Goal: Task Accomplishment & Management: Complete application form

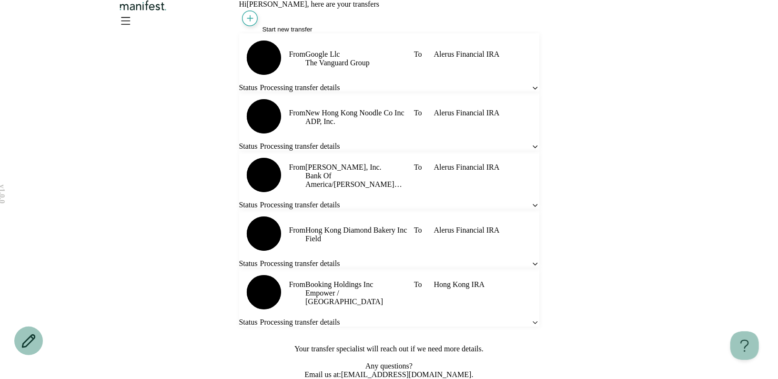
click at [276, 33] on span "Start new transfer" at bounding box center [288, 29] width 50 height 7
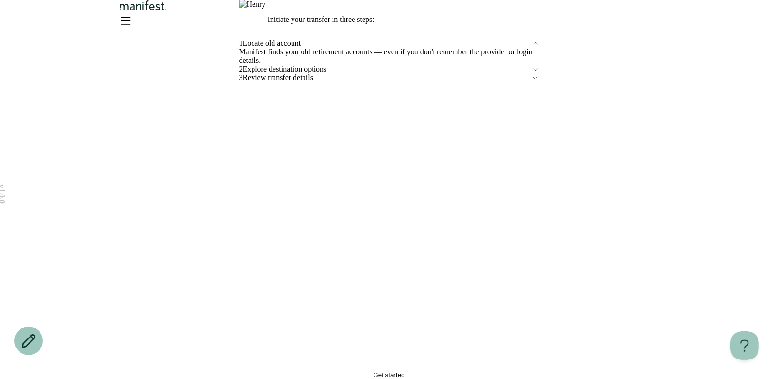
click at [379, 371] on span "Get started" at bounding box center [389, 374] width 31 height 7
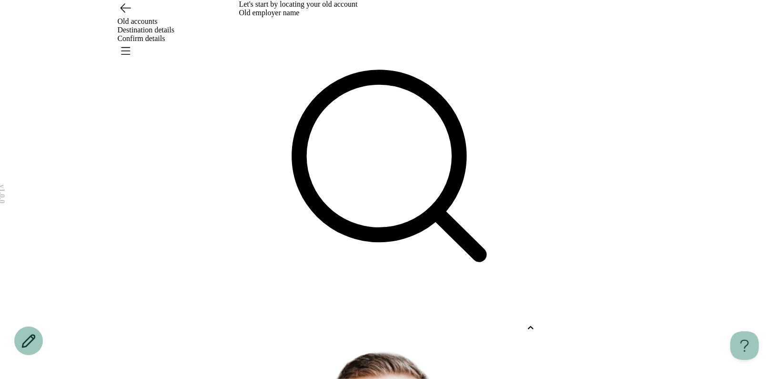
click at [337, 324] on div at bounding box center [380, 328] width 283 height 9
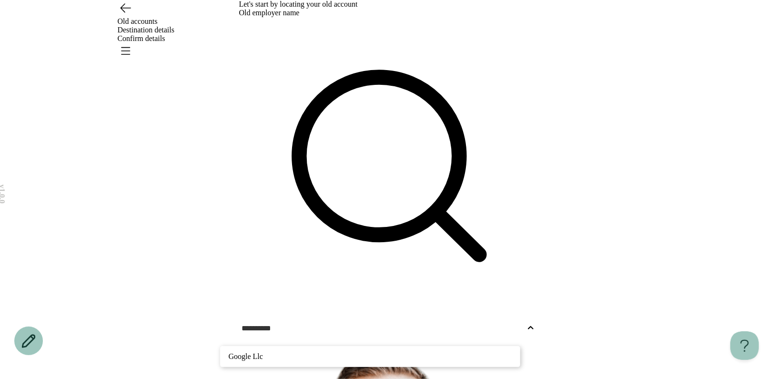
click at [304, 351] on p "Google Llc" at bounding box center [370, 356] width 283 height 11
type input "**********"
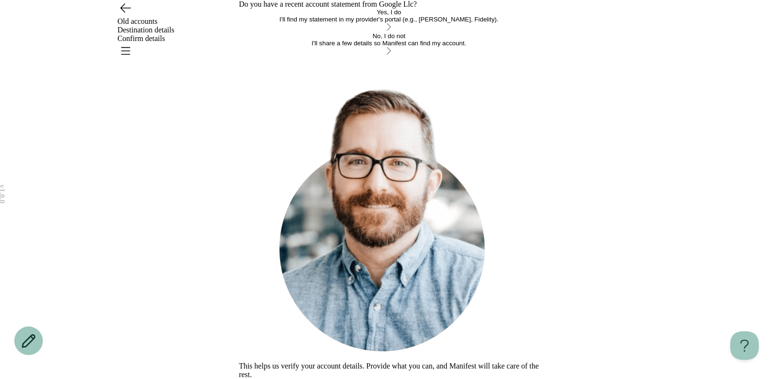
click at [341, 32] on button "Yes, I do I'll find my statement in my provider's portal (e.g., [PERSON_NAME], …" at bounding box center [389, 21] width 300 height 24
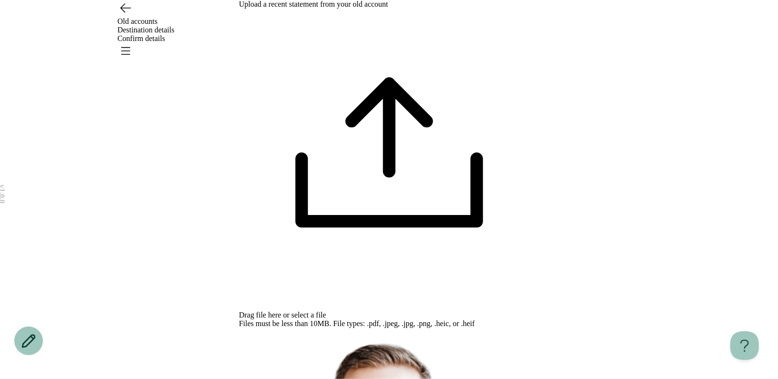
click at [326, 311] on span "select a file" at bounding box center [309, 315] width 35 height 8
click at [559, 214] on div "v 1.0.0 Old accounts Destination details Confirm details Your changes are unsav…" at bounding box center [389, 321] width 778 height 642
click at [326, 311] on span "select a file" at bounding box center [309, 315] width 35 height 8
click at [553, 150] on div "v 1.0.0 Old accounts Destination details Confirm details Your changes are unsav…" at bounding box center [389, 321] width 778 height 642
click at [326, 311] on span "select a file" at bounding box center [309, 315] width 35 height 8
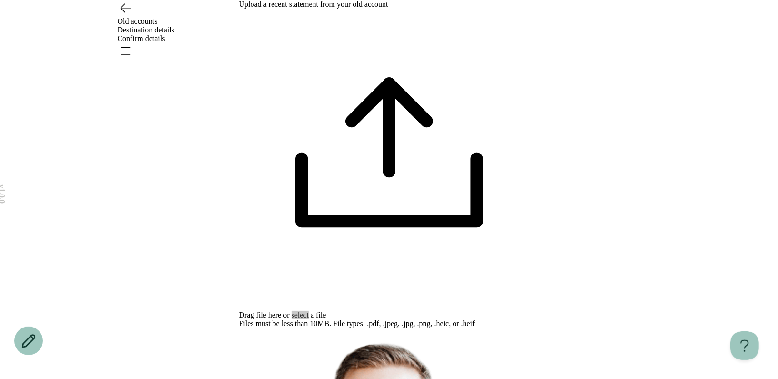
click at [326, 311] on span "select a file" at bounding box center [309, 315] width 35 height 8
click at [130, 15] on icon "Go back" at bounding box center [125, 7] width 15 height 15
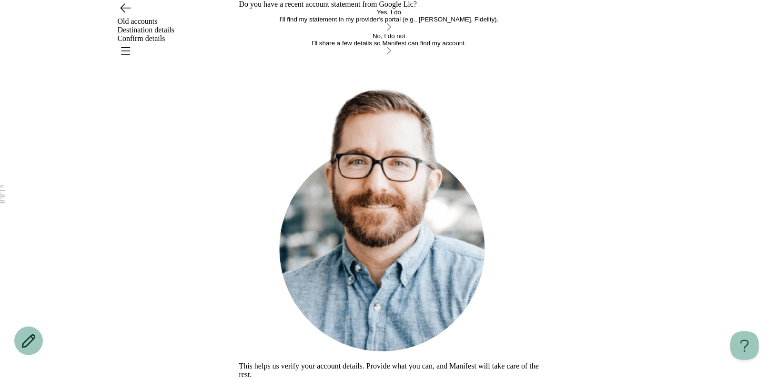
click at [357, 56] on button "No, I do not I'll share a few details so Manifest can find my account." at bounding box center [389, 44] width 300 height 24
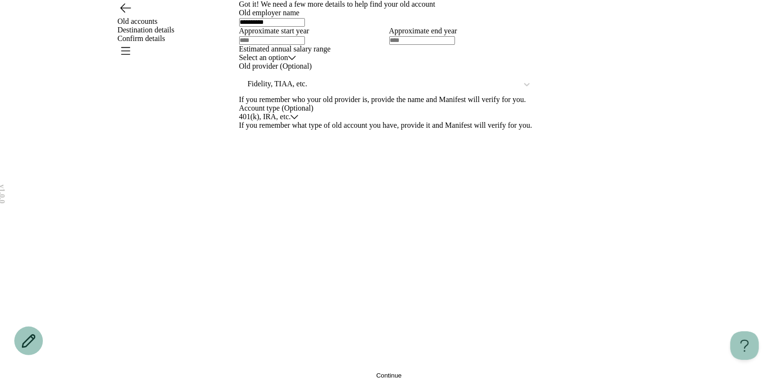
click at [302, 45] on input "text" at bounding box center [272, 40] width 66 height 9
type input "****"
click at [317, 255] on html "**********" at bounding box center [389, 189] width 778 height 379
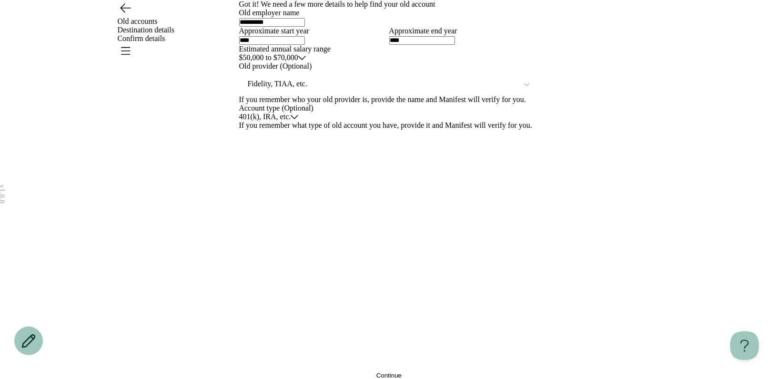
click at [316, 372] on button "Continue" at bounding box center [389, 375] width 300 height 7
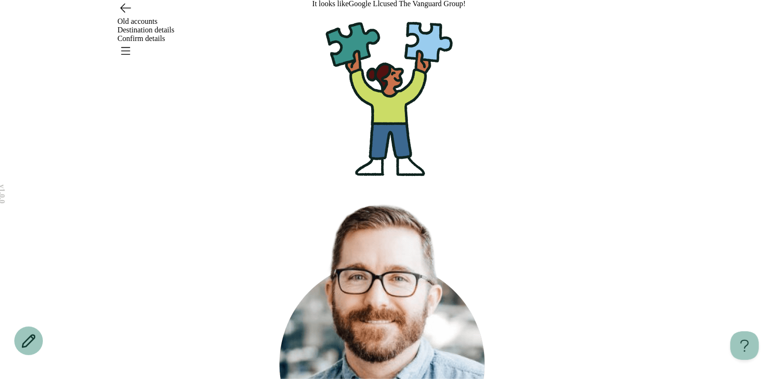
scroll to position [0, 0]
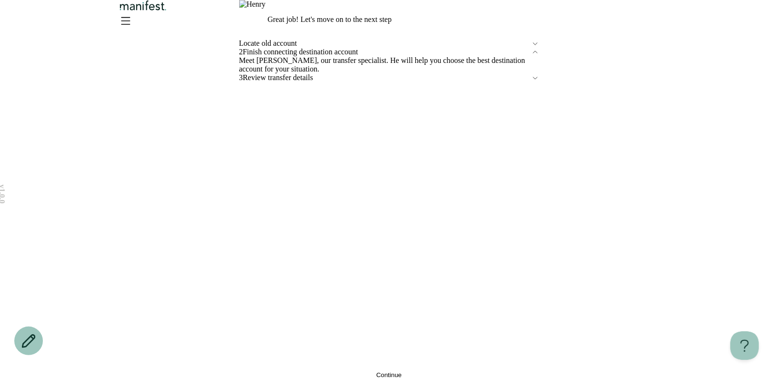
click at [359, 371] on button "Continue" at bounding box center [389, 374] width 300 height 7
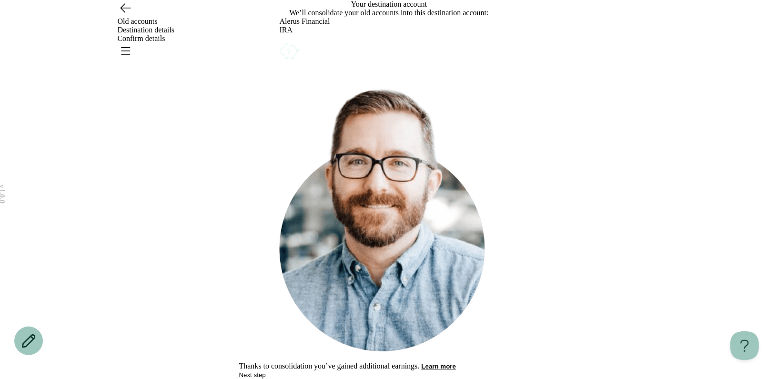
click at [487, 61] on div "Alerus Financial IRA" at bounding box center [389, 39] width 219 height 44
click at [280, 41] on icon "Account options" at bounding box center [280, 41] width 0 height 0
click at [314, 51] on button "Remove" at bounding box center [302, 47] width 24 height 7
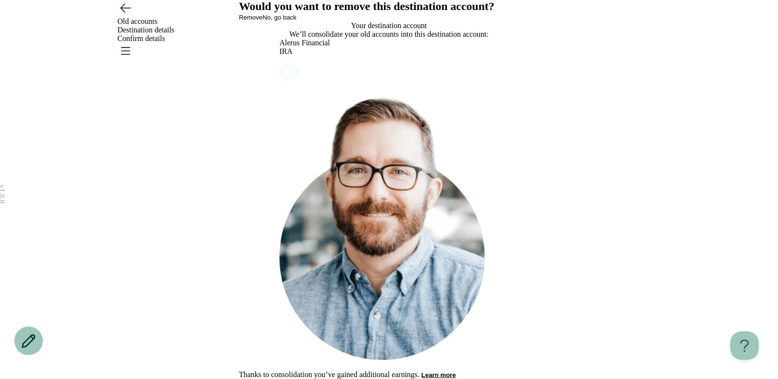
click at [263, 21] on button "Remove" at bounding box center [251, 17] width 24 height 7
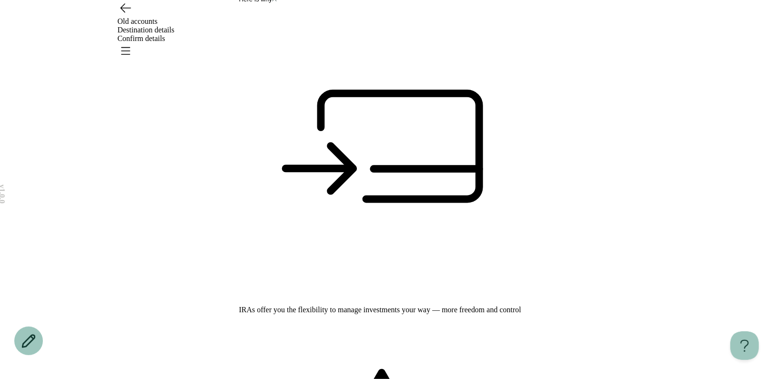
scroll to position [86, 0]
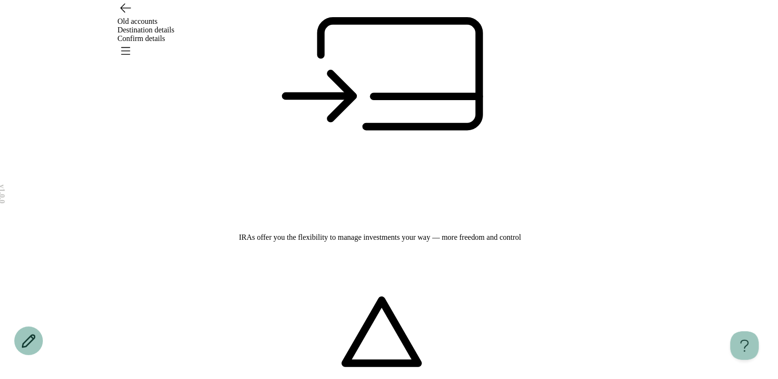
scroll to position [130, 0]
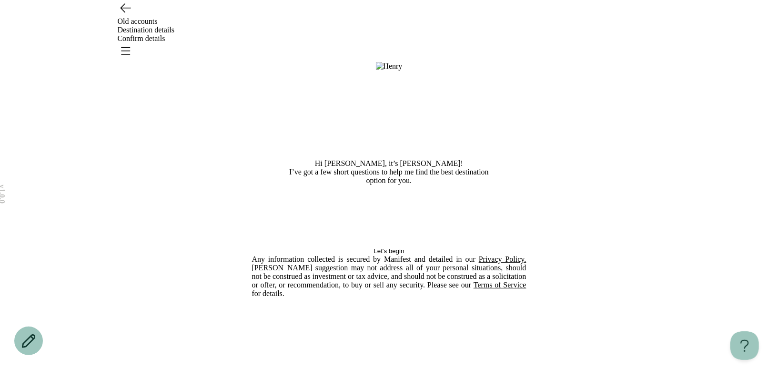
click at [367, 255] on button "Let's begin" at bounding box center [389, 250] width 275 height 7
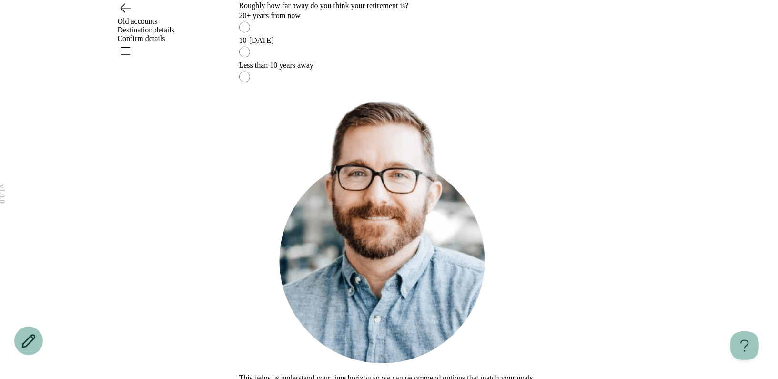
click at [359, 20] on div "20+ years from now" at bounding box center [389, 15] width 300 height 9
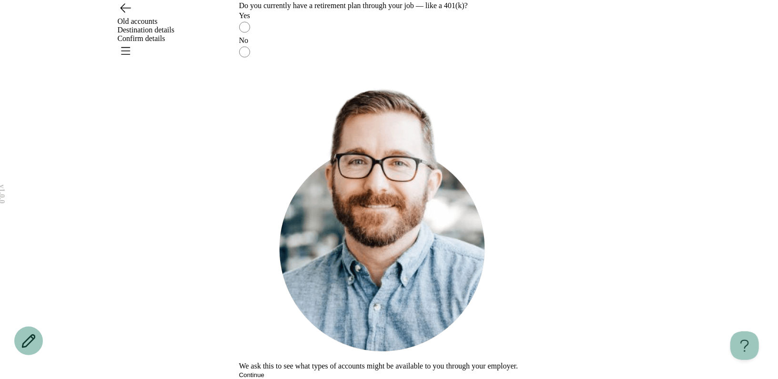
click at [364, 20] on div "Yes" at bounding box center [389, 15] width 300 height 9
click at [352, 373] on main "Do you currently have a retirement plan through your job — like a 401(k)? Yes N…" at bounding box center [389, 189] width 300 height 379
click at [265, 371] on button "Continue" at bounding box center [251, 374] width 25 height 7
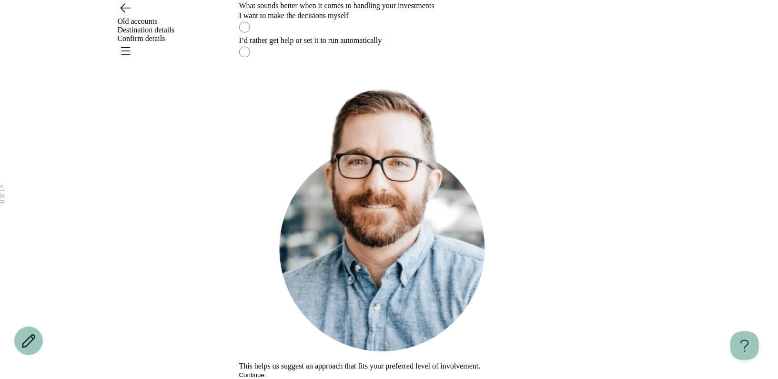
click at [371, 36] on label "I want to make the decisions myself" at bounding box center [389, 23] width 300 height 25
click at [265, 371] on button "Continue" at bounding box center [251, 374] width 25 height 7
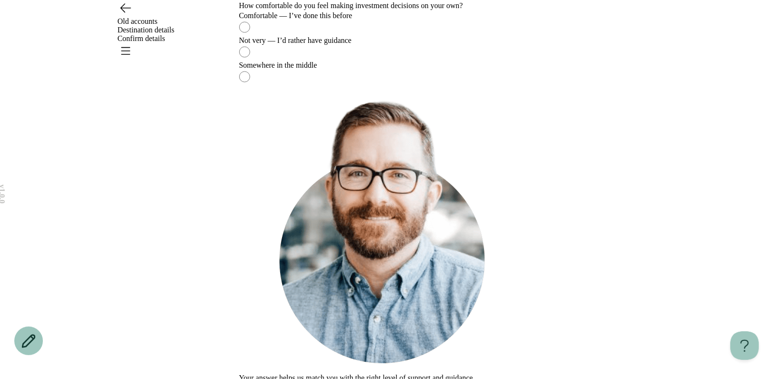
click at [368, 36] on label "Comfortable — I’ve done this before" at bounding box center [389, 23] width 300 height 25
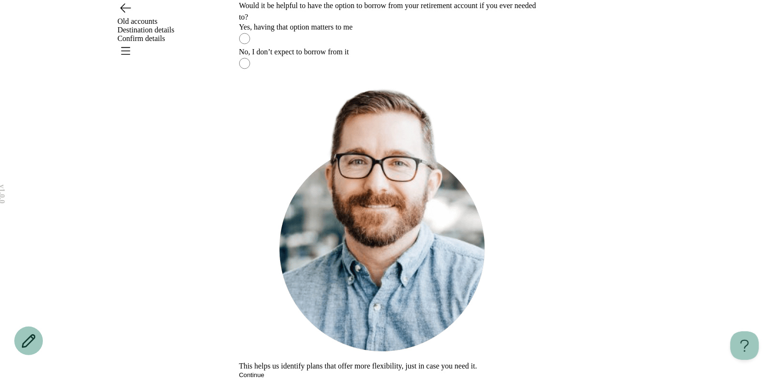
click at [362, 31] on div "Yes, having that option matters to me" at bounding box center [389, 27] width 300 height 9
click at [265, 371] on button "Continue" at bounding box center [251, 374] width 25 height 7
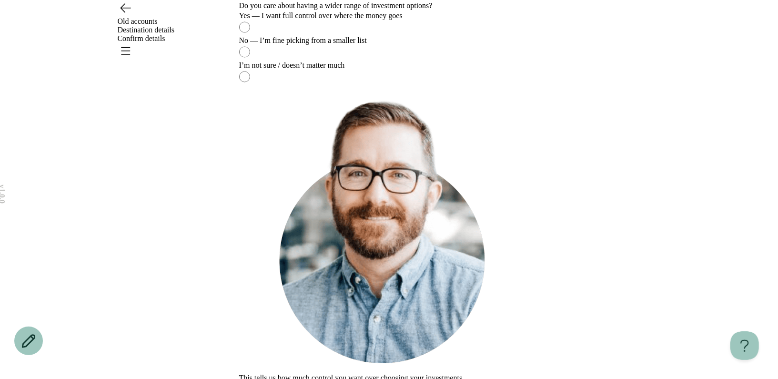
click at [373, 86] on div "Yes — I want full control over where the money goes No — I’m fine picking from …" at bounding box center [389, 48] width 300 height 74
click at [375, 36] on label "Yes — I want full control over where the money goes" at bounding box center [389, 23] width 300 height 25
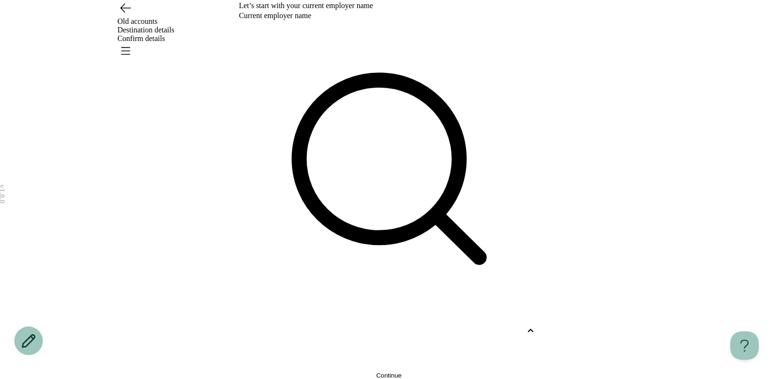
click at [347, 326] on div at bounding box center [380, 330] width 283 height 9
click at [331, 367] on div "Google Llc" at bounding box center [370, 376] width 300 height 18
type input "******"
click at [343, 372] on button "Continue" at bounding box center [389, 375] width 300 height 7
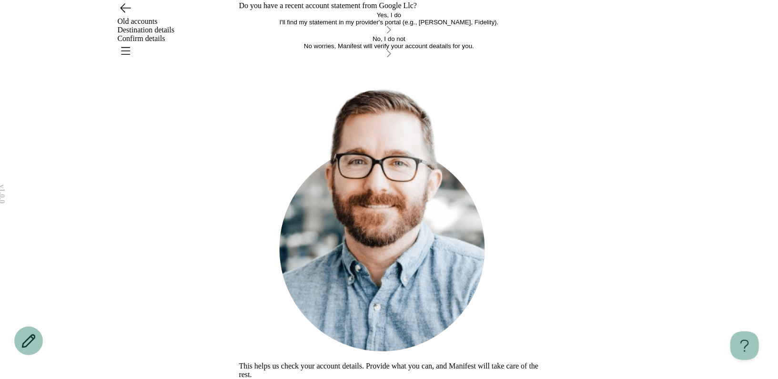
click at [352, 35] on button "Yes, I do I'll find my statement in my provider's portal (e.g., [PERSON_NAME], …" at bounding box center [389, 23] width 300 height 24
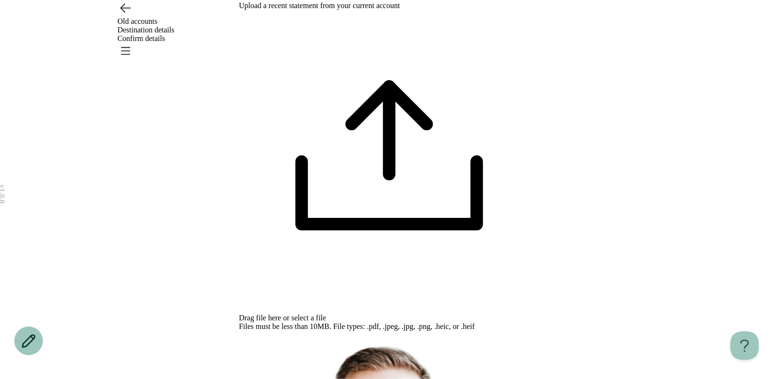
click at [326, 314] on span "select a file" at bounding box center [309, 318] width 35 height 8
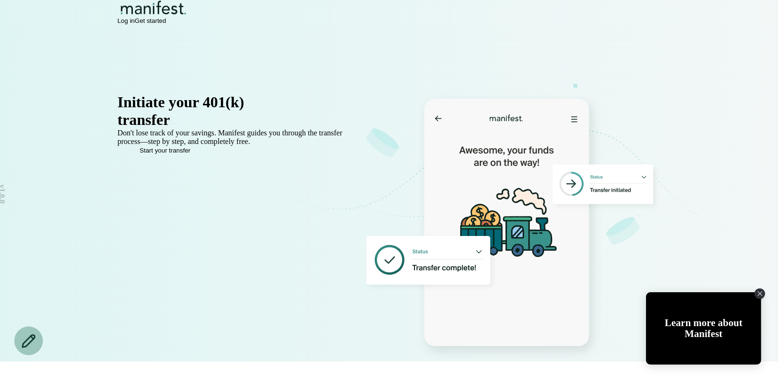
click at [135, 24] on span "Log in" at bounding box center [126, 20] width 17 height 7
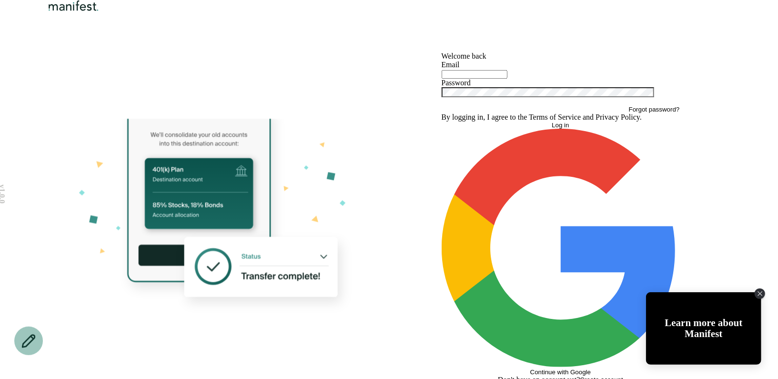
type input "**********"
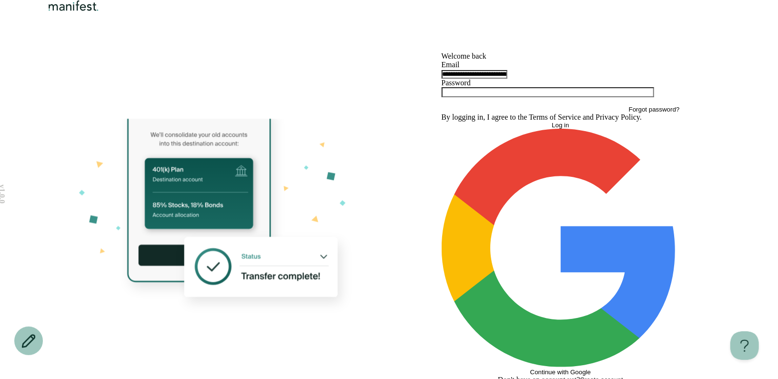
click at [520, 129] on button "Log in" at bounding box center [561, 125] width 238 height 7
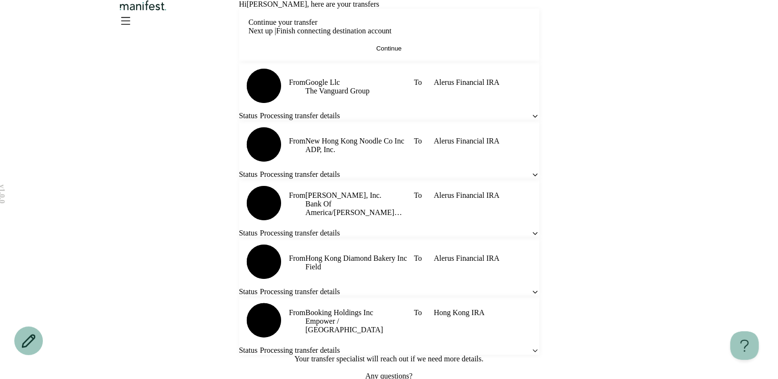
click at [446, 52] on button "Continue" at bounding box center [389, 48] width 281 height 7
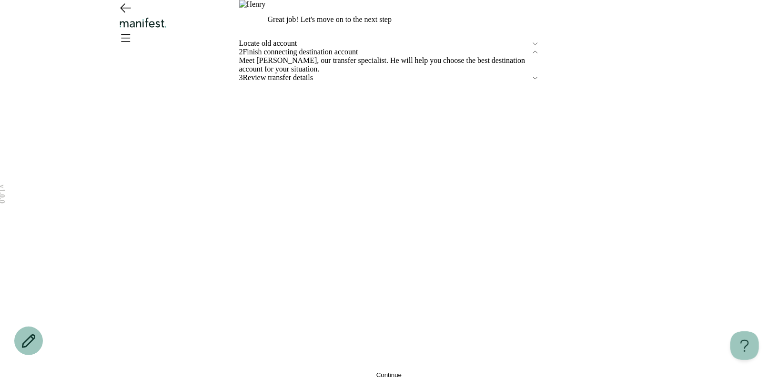
click at [346, 371] on button "Continue" at bounding box center [389, 374] width 300 height 7
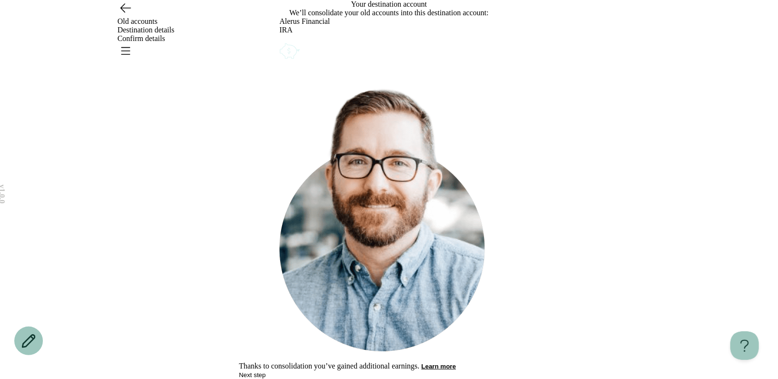
click at [280, 41] on icon "Account options" at bounding box center [280, 41] width 0 height 0
click at [314, 51] on button "Remove" at bounding box center [302, 47] width 24 height 7
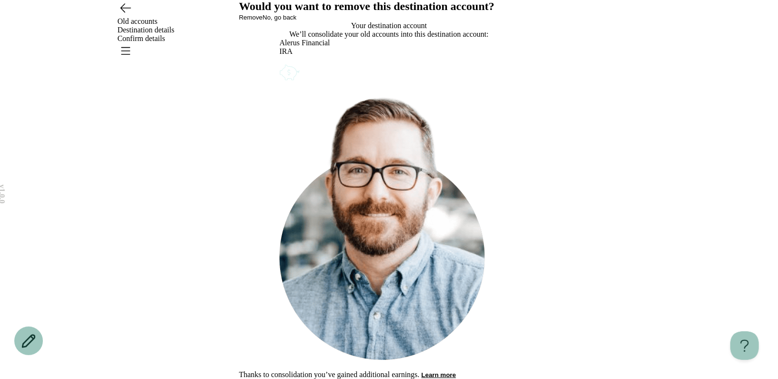
click at [263, 21] on button "Remove" at bounding box center [251, 17] width 24 height 7
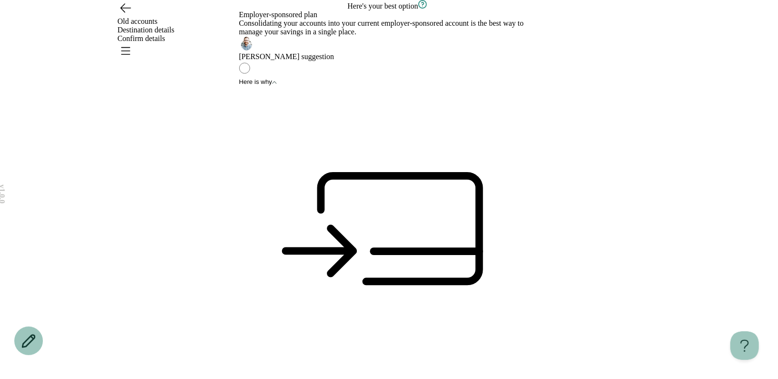
click at [474, 61] on div "Employer-sponsored plan Consolidating your accounts into your current employer-…" at bounding box center [389, 35] width 300 height 51
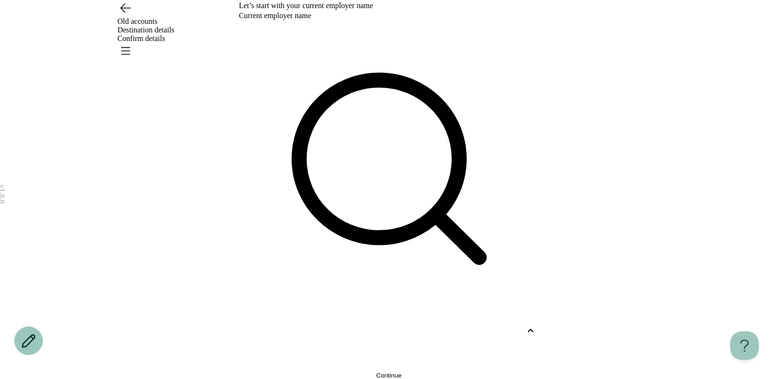
click at [413, 326] on div at bounding box center [380, 330] width 283 height 9
click at [373, 367] on div "[PERSON_NAME], Inc." at bounding box center [370, 376] width 300 height 18
type input "****"
click at [422, 372] on button "Continue" at bounding box center [389, 375] width 300 height 7
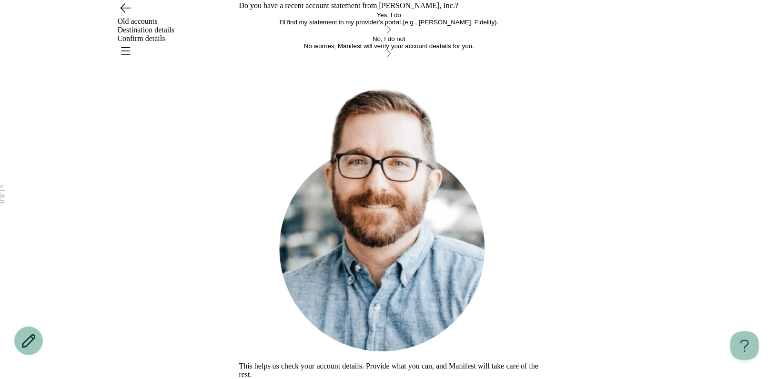
click at [409, 26] on div "I'll find my statement in my provider's portal (e.g., [PERSON_NAME], Fidelity)." at bounding box center [389, 22] width 300 height 7
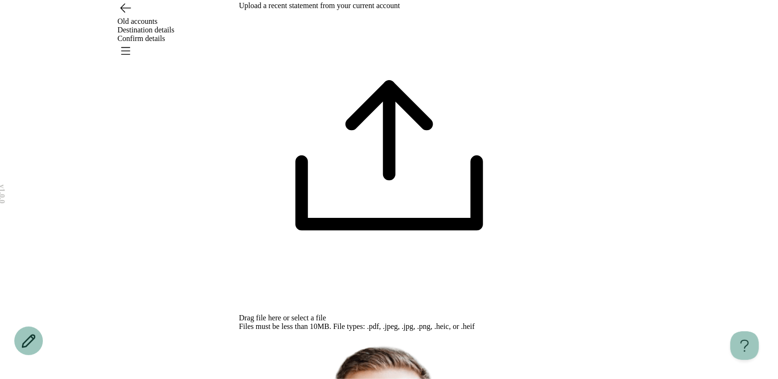
click at [326, 314] on span "select a file" at bounding box center [309, 318] width 35 height 8
